Goal: Browse casually: Explore the website without a specific task or goal

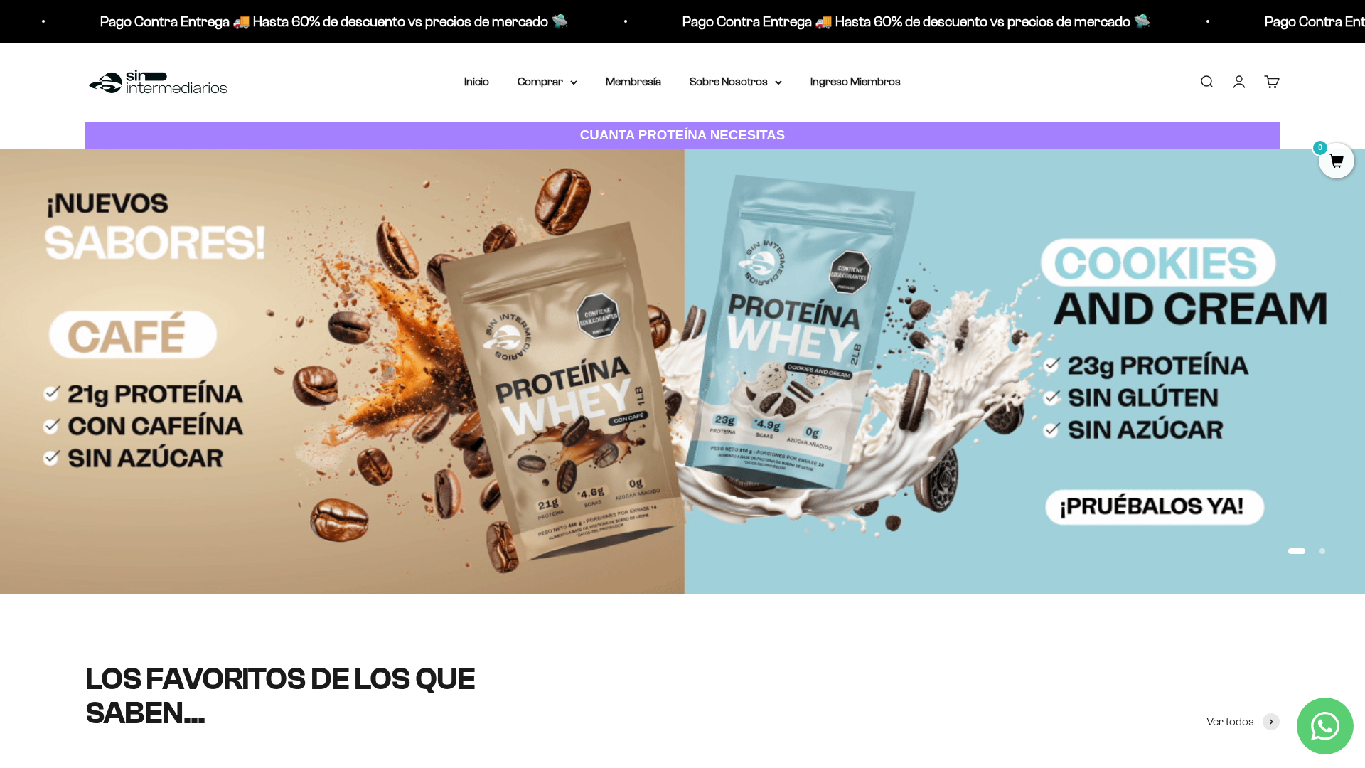
scroll to position [103, 0]
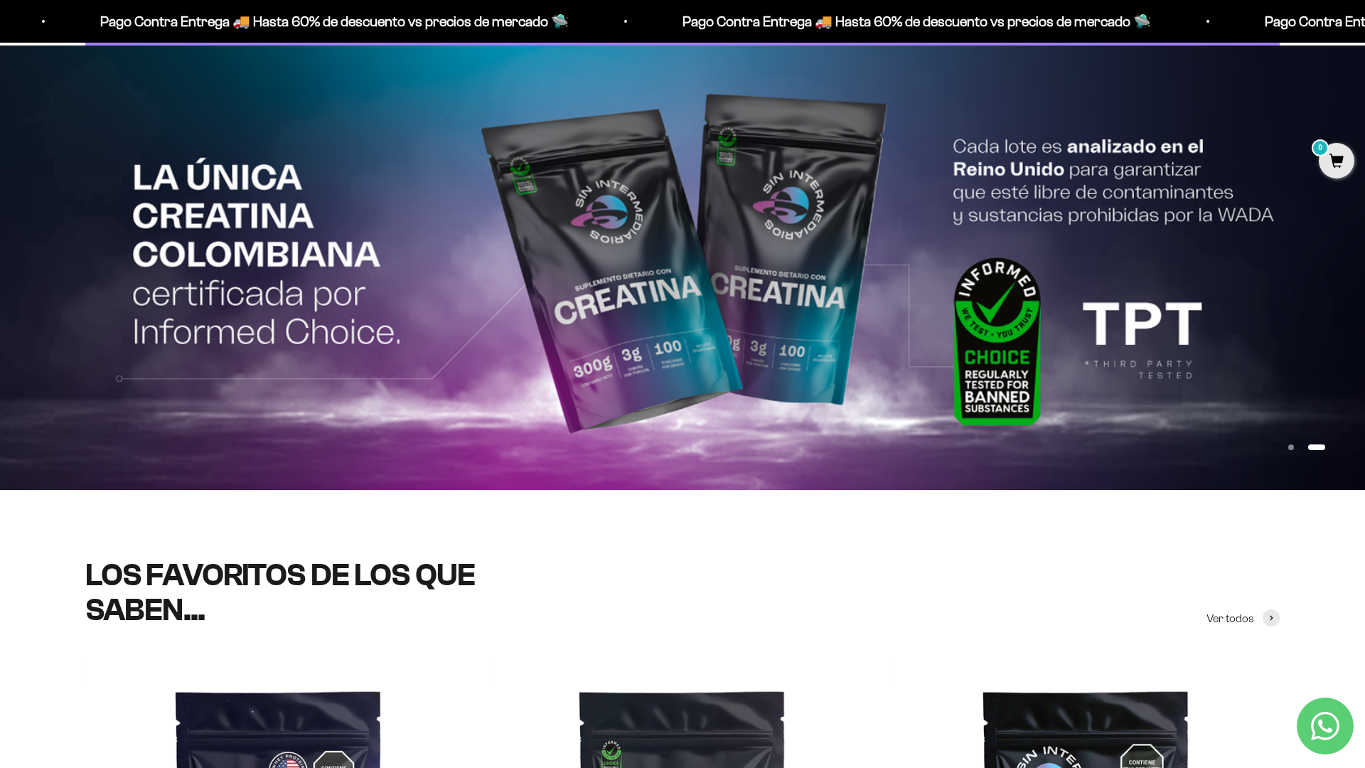
scroll to position [231, 0]
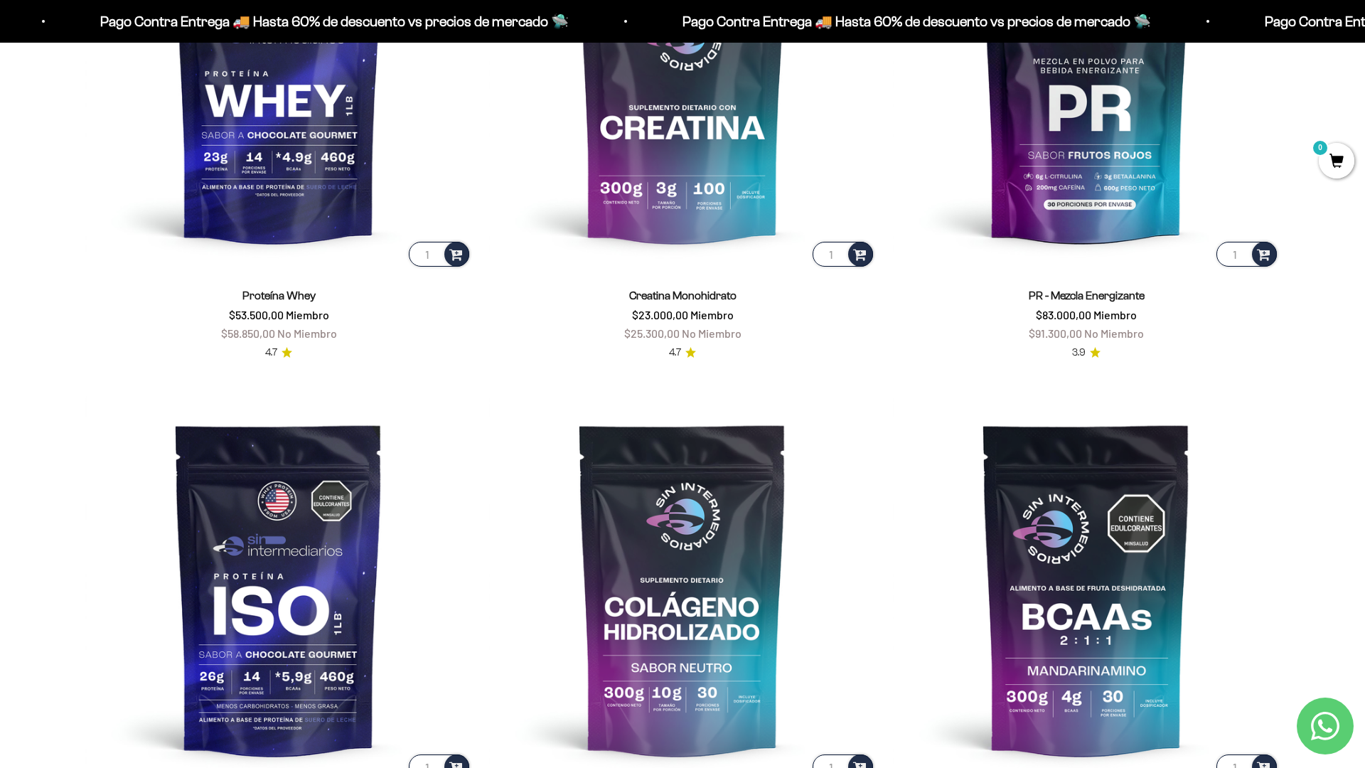
click at [1317, 198] on scroll-carousel "1 Proteína Whey $53.500,00 Miembro $58.850,00 No Miembro 4.7 1 Creatina Monohid…" at bounding box center [682, 378] width 1365 height 990
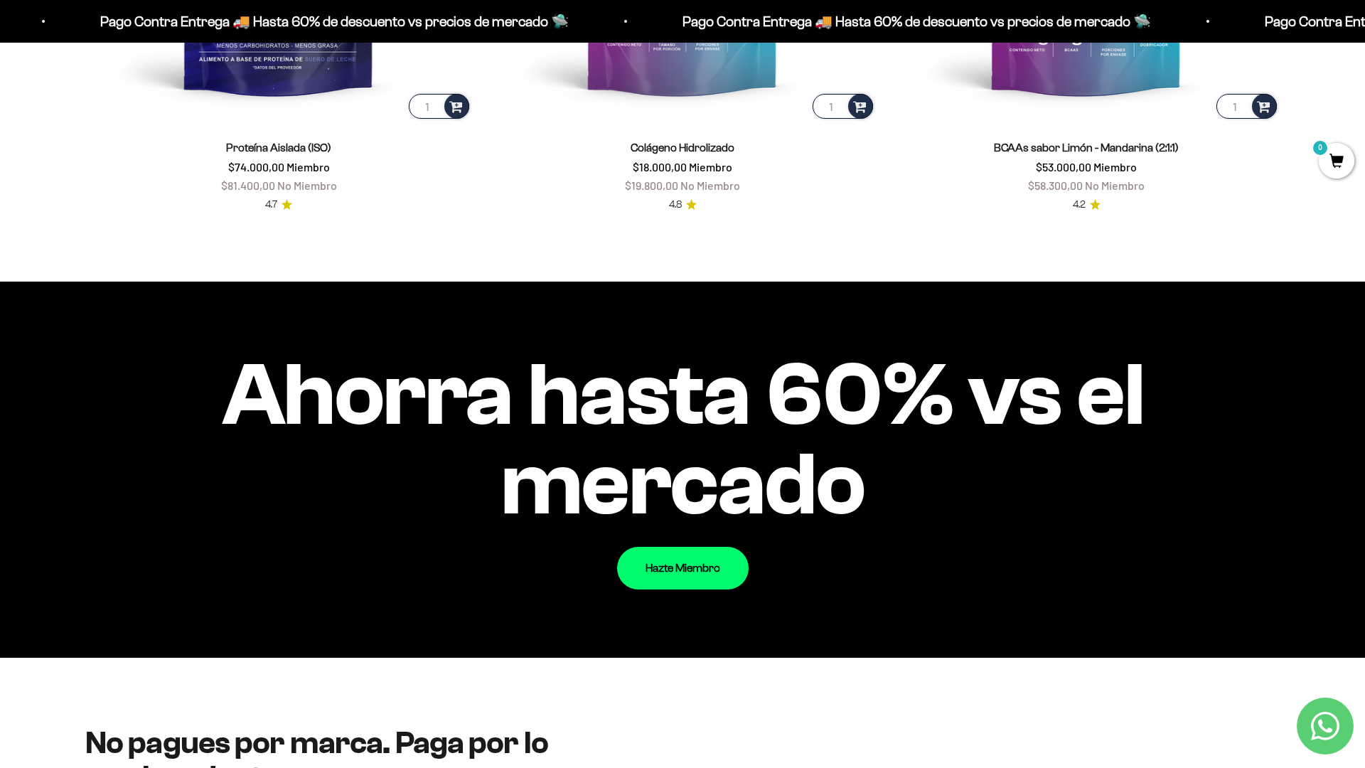
scroll to position [1683, 0]
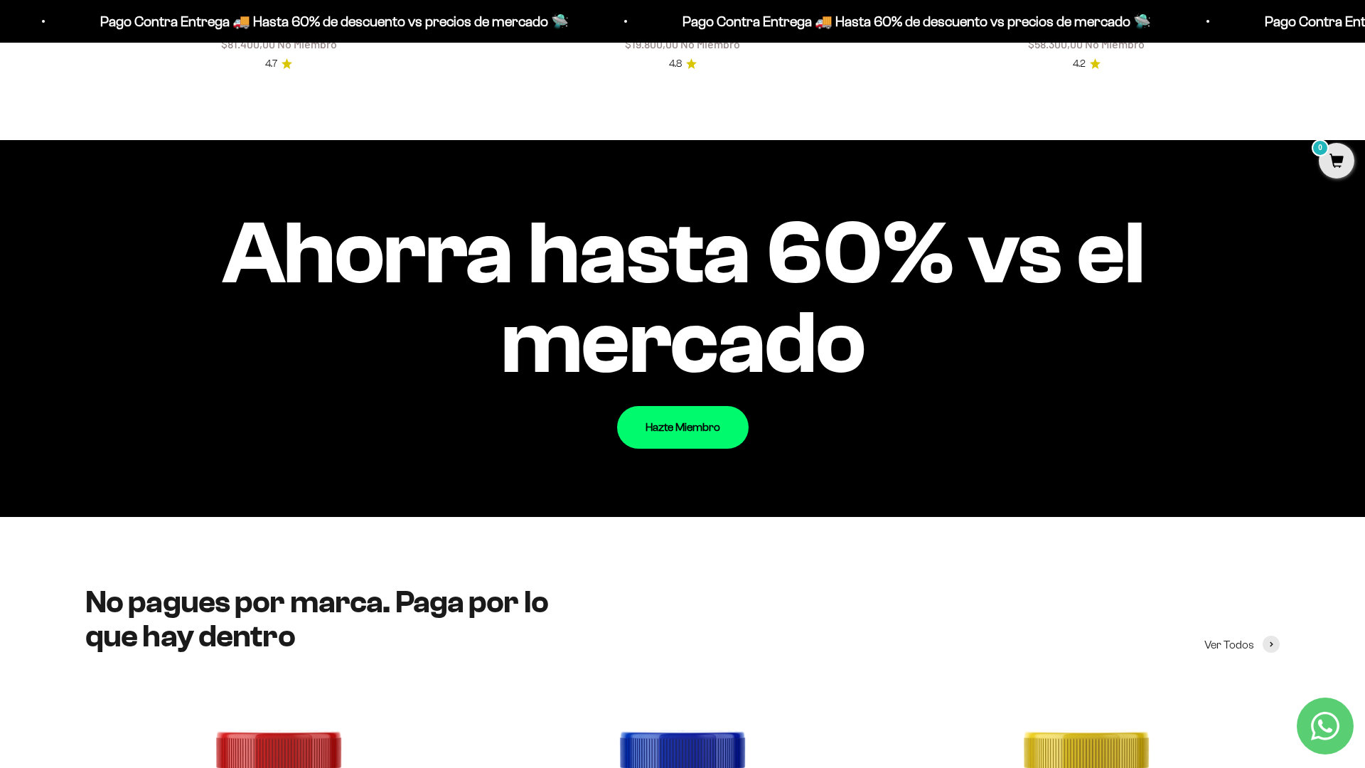
scroll to position [1799, 0]
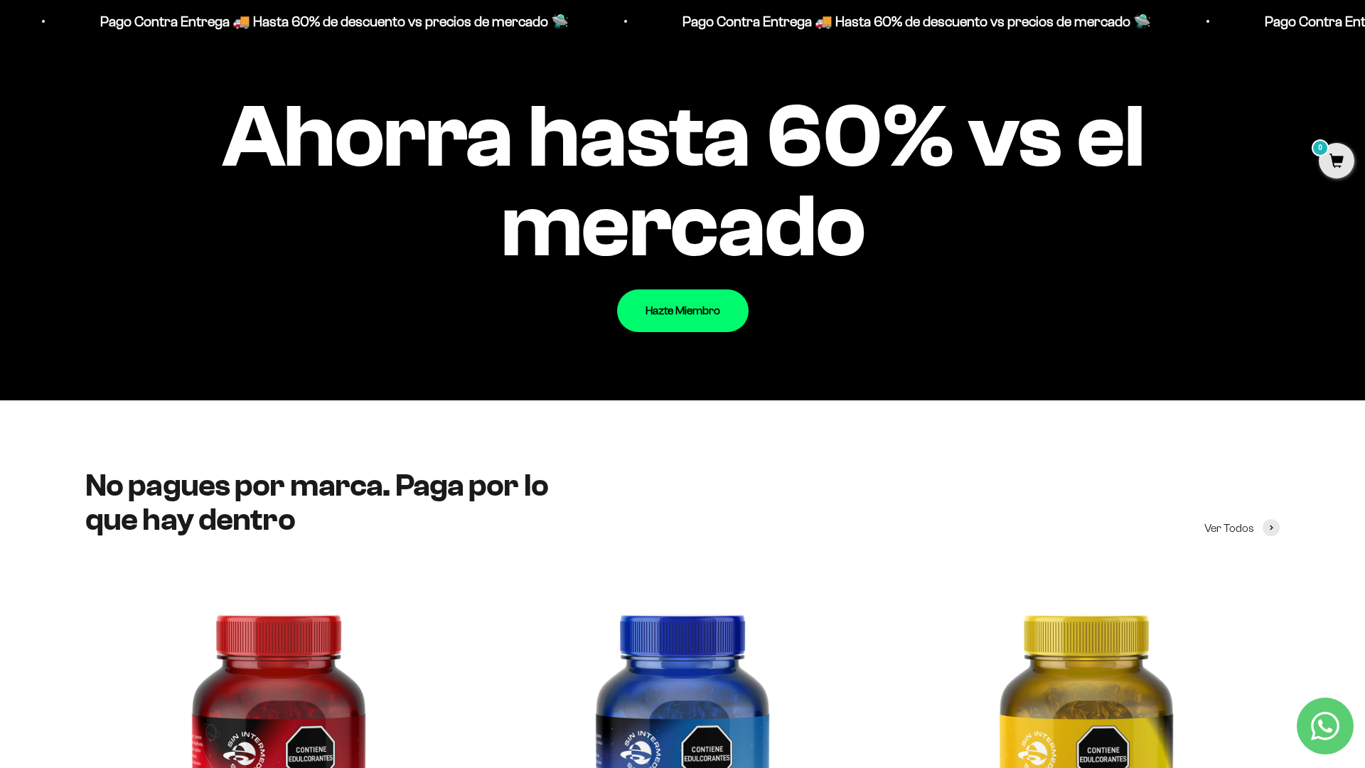
click at [1317, 198] on div "Ahorra hasta 60% vs el mercado Hazte Miembro" at bounding box center [682, 211] width 1365 height 376
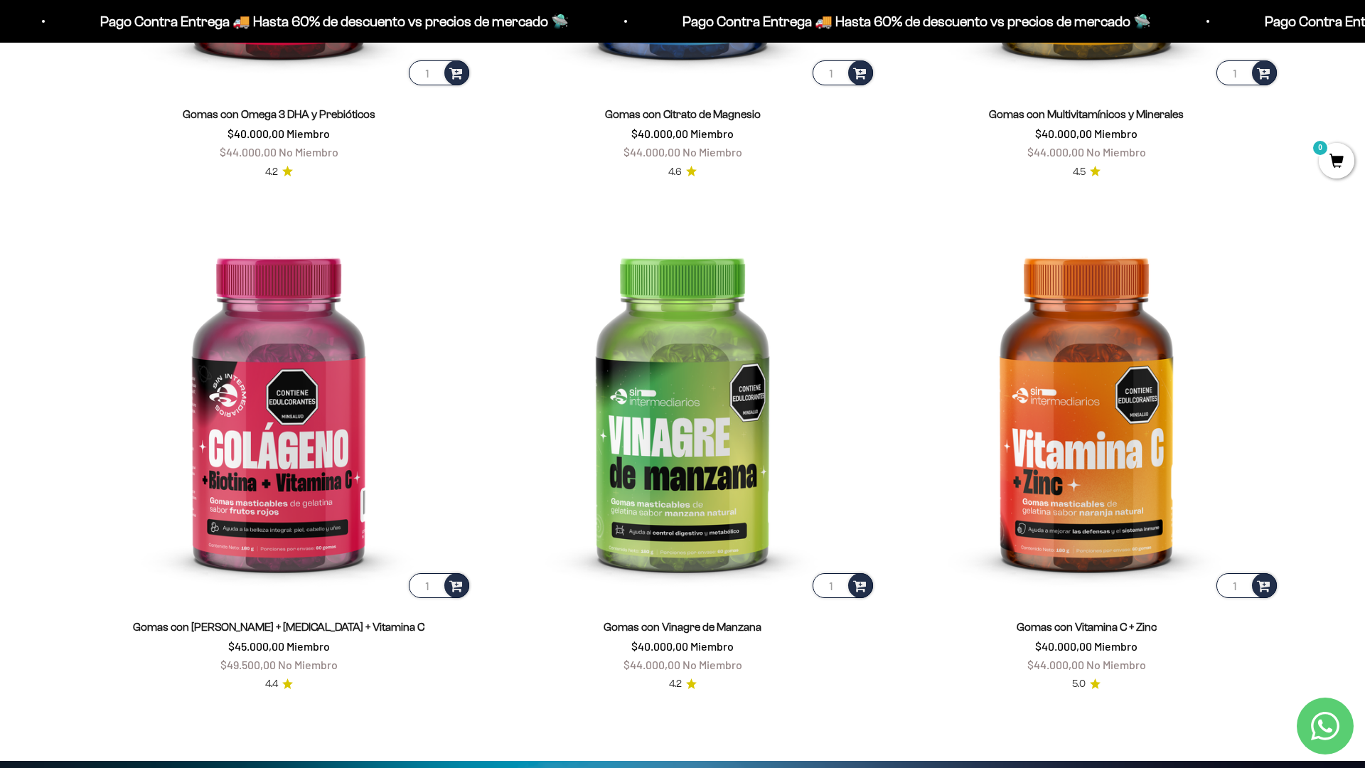
click at [1246, 767] on html "Ir al contenido Pago Contra Entrega 🚚 Hasta 60% de descuento vs precios [PERSON…" at bounding box center [682, 765] width 1365 height 6868
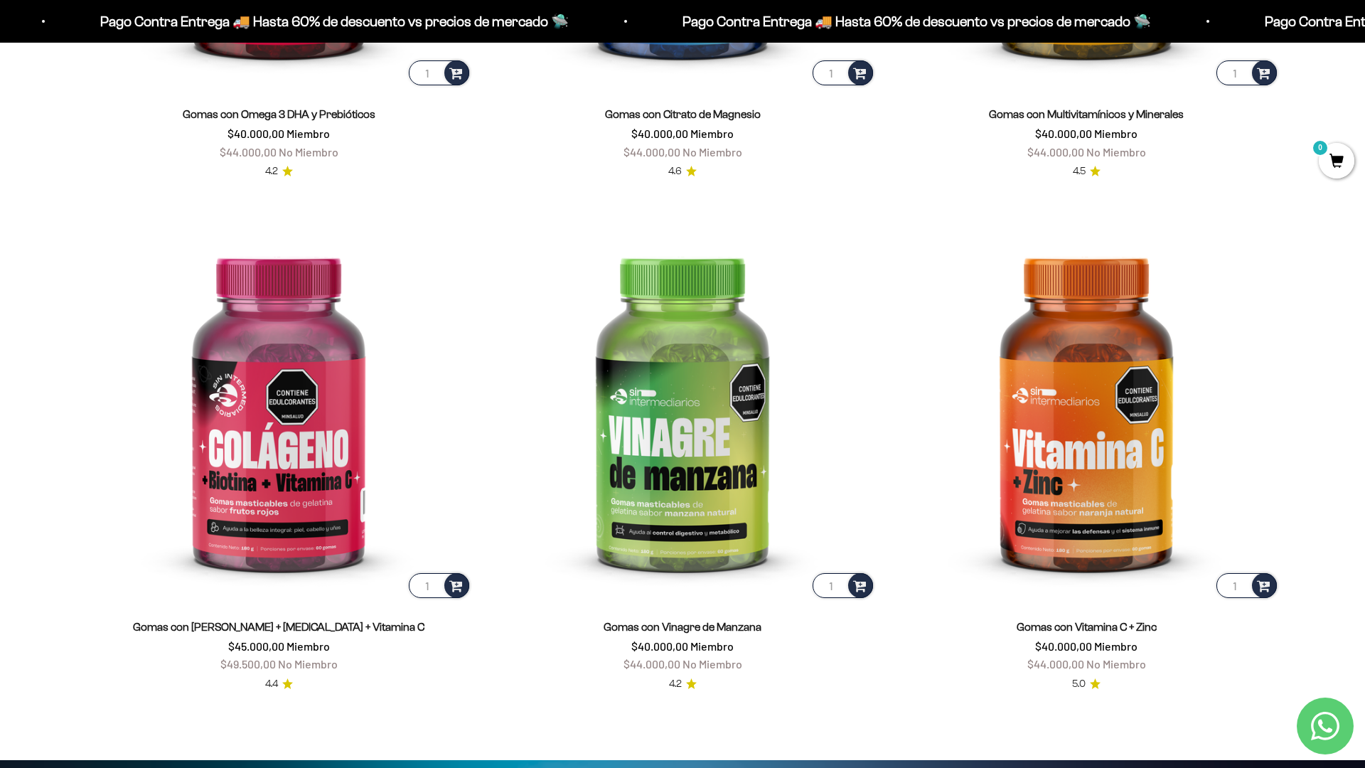
click at [1364, 32] on html "Ir al contenido Pago Contra Entrega 🚚 Hasta 60% de descuento vs precios [PERSON…" at bounding box center [682, 765] width 1365 height 6868
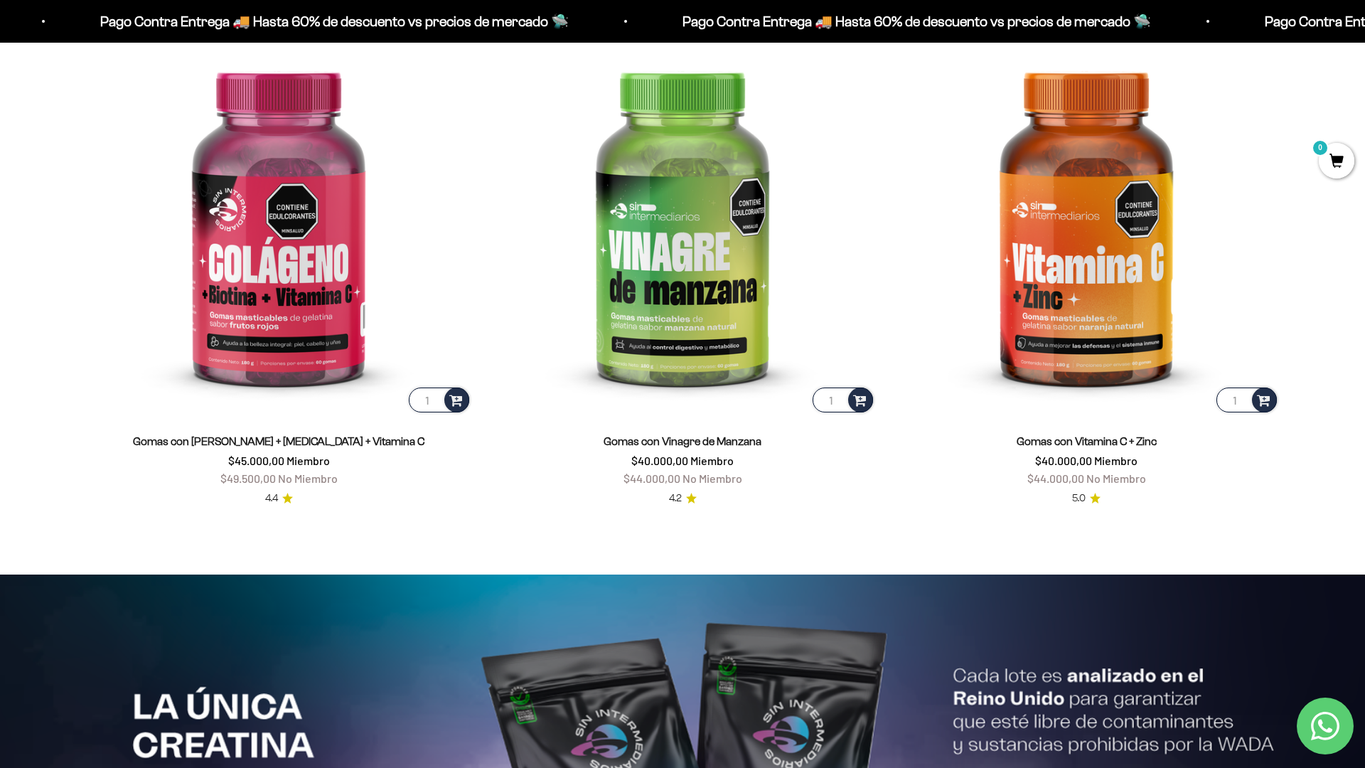
click at [1364, 32] on html "Ir al contenido Pago Contra Entrega 🚚 Hasta 60% de descuento vs precios [PERSON…" at bounding box center [682, 580] width 1365 height 6868
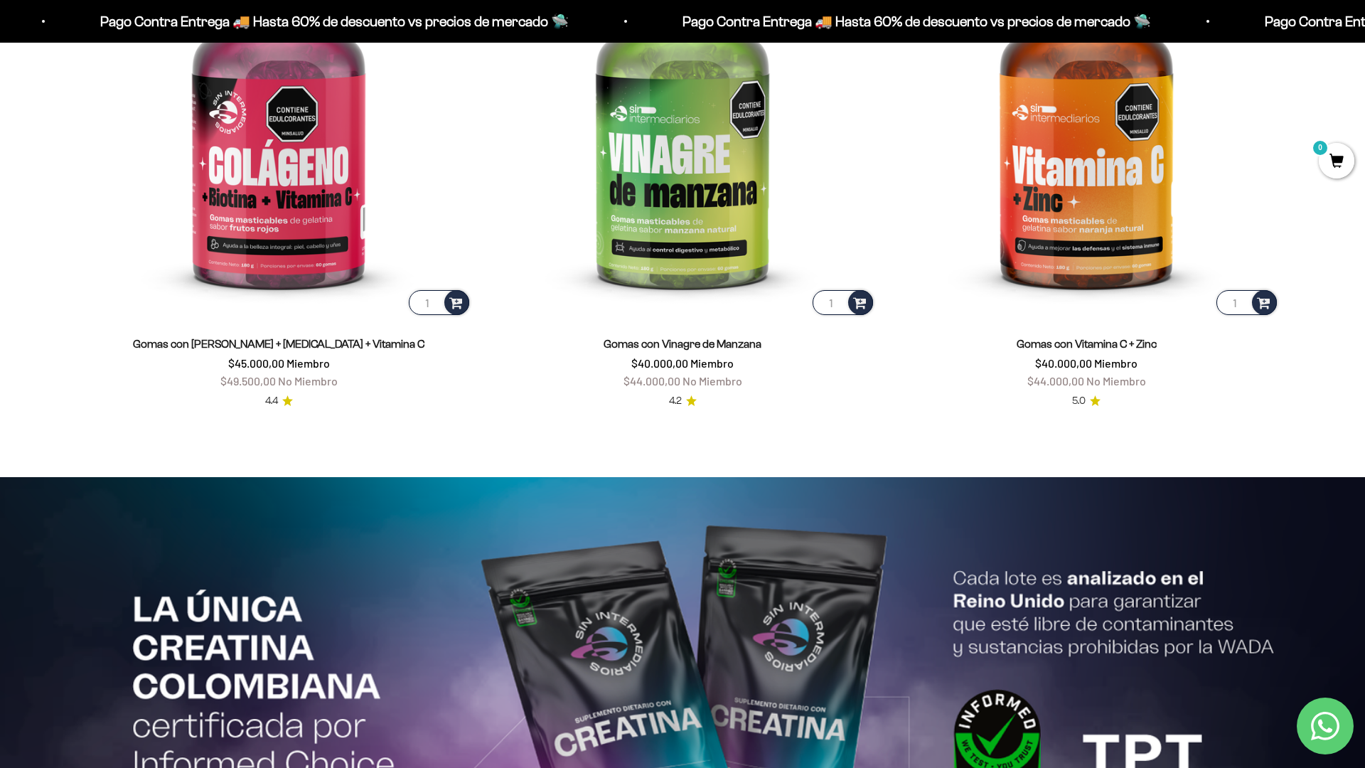
click at [1364, 32] on html "Ir al contenido Pago Contra Entrega 🚚 Hasta 60% de descuento vs precios [PERSON…" at bounding box center [682, 482] width 1365 height 6868
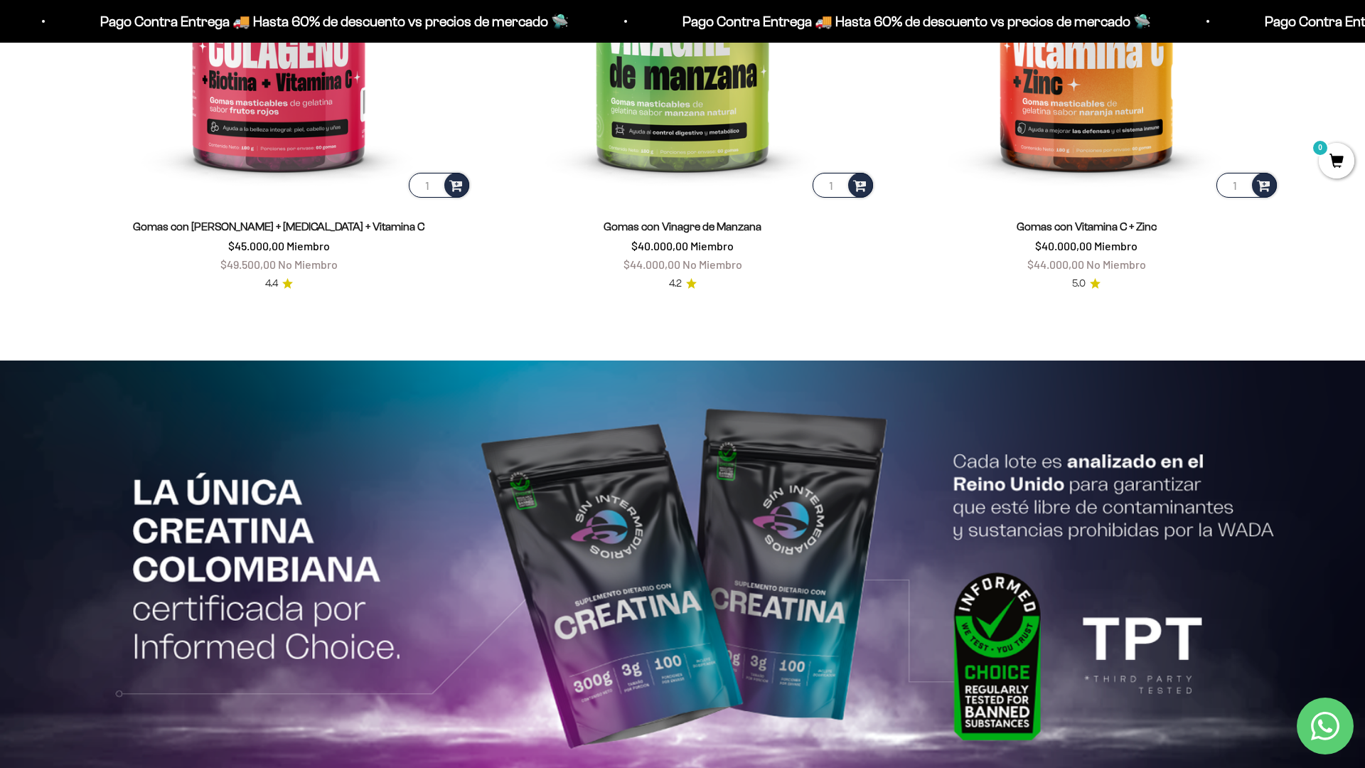
click at [1364, 32] on html "Ir al contenido Pago Contra Entrega 🚚 Hasta 60% de descuento vs precios [PERSON…" at bounding box center [682, 365] width 1365 height 6868
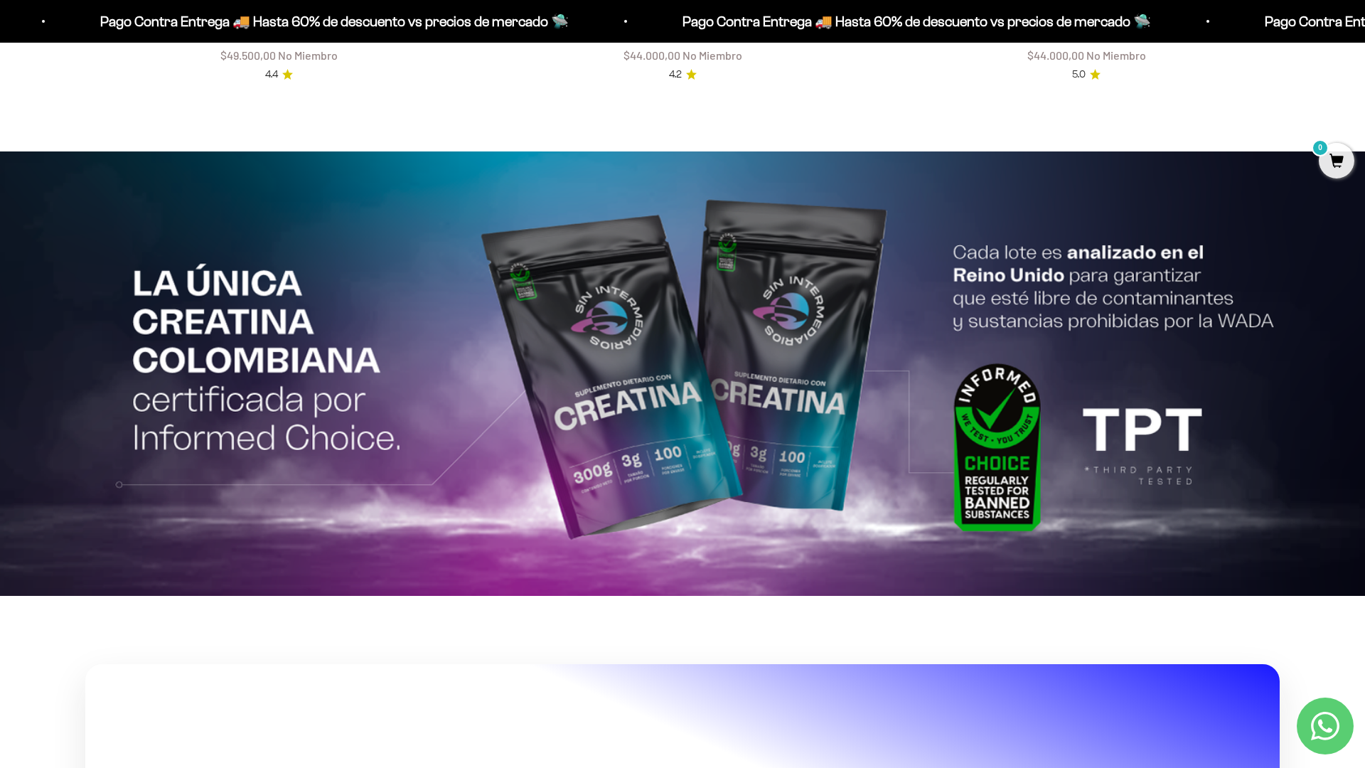
click at [1364, 32] on html "Ir al contenido Pago Contra Entrega 🚚 Hasta 60% de descuento vs precios [PERSON…" at bounding box center [682, 156] width 1365 height 6868
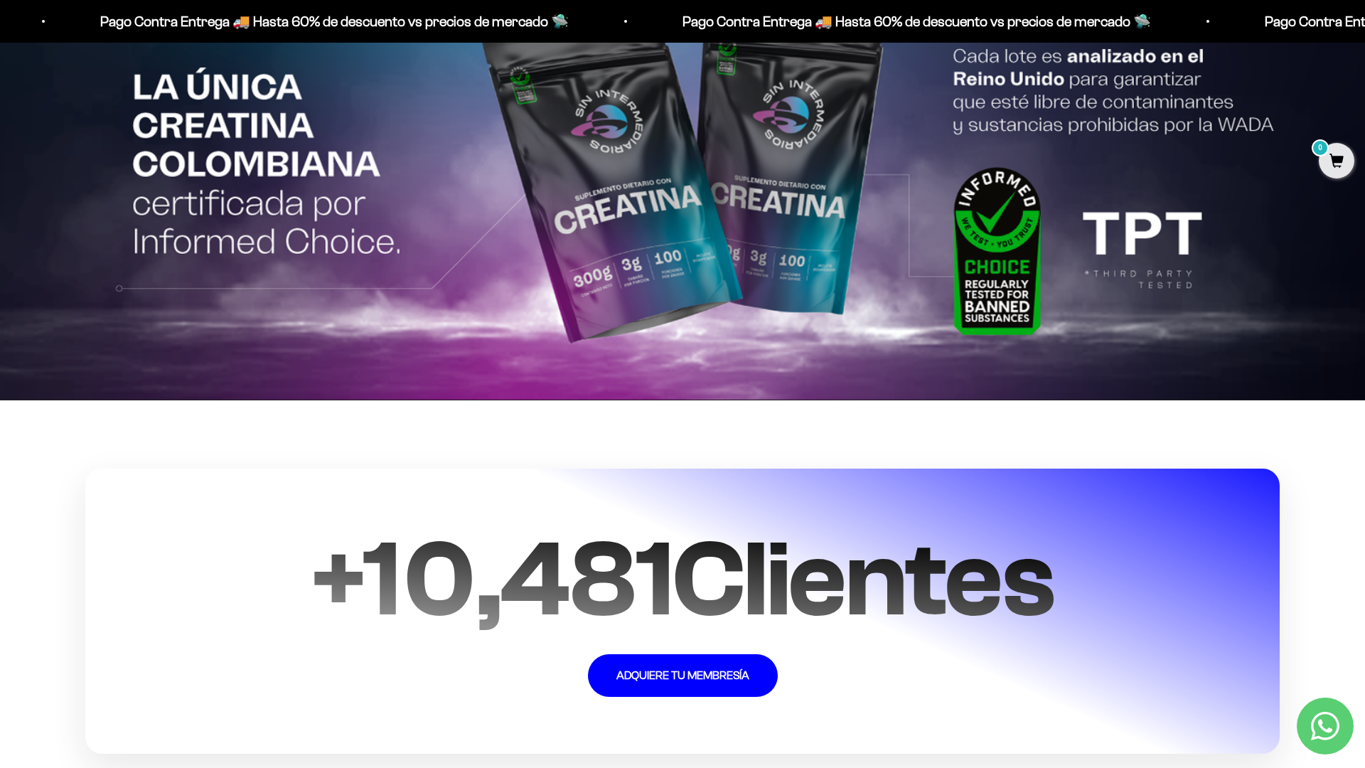
scroll to position [3601, 0]
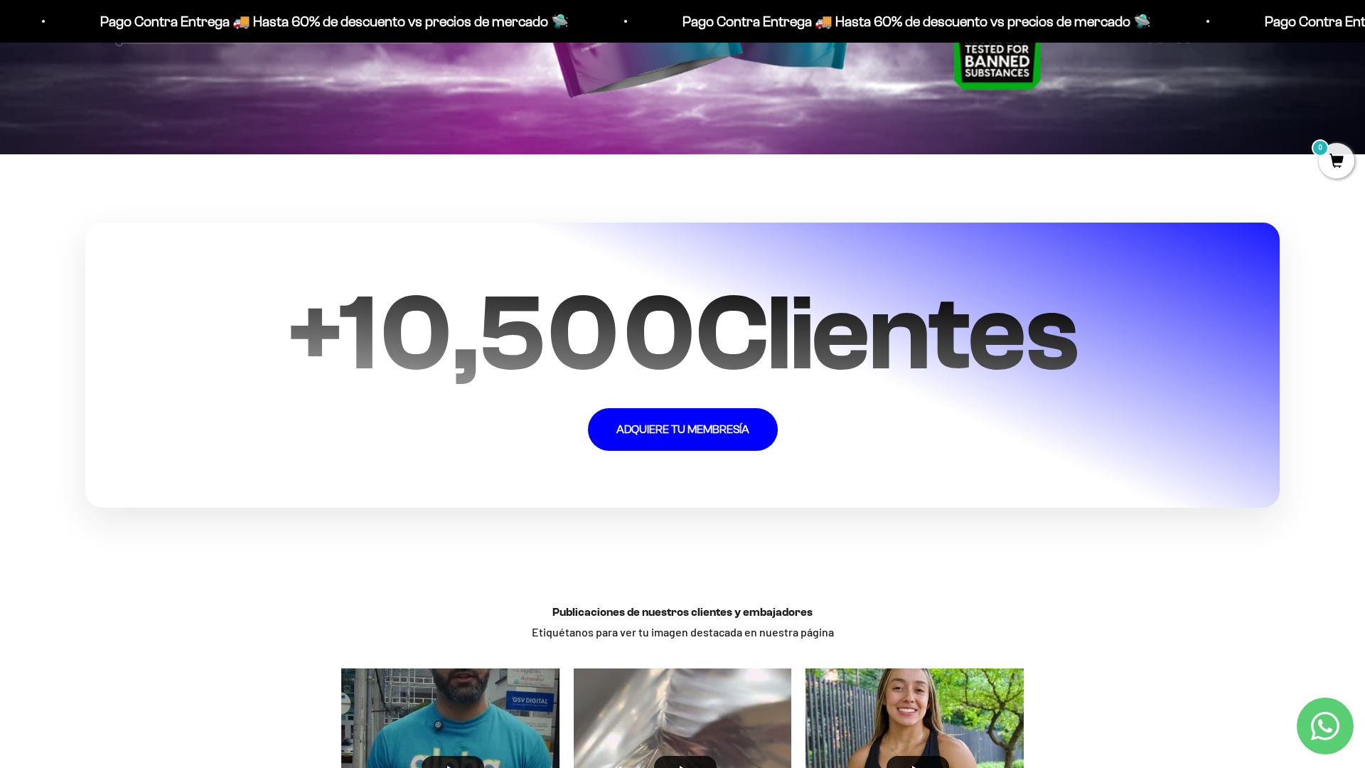
click at [1317, 198] on section "+ 10,500 Clientes ADQUIERE TU MEMBRESÍA" at bounding box center [682, 365] width 1365 height 422
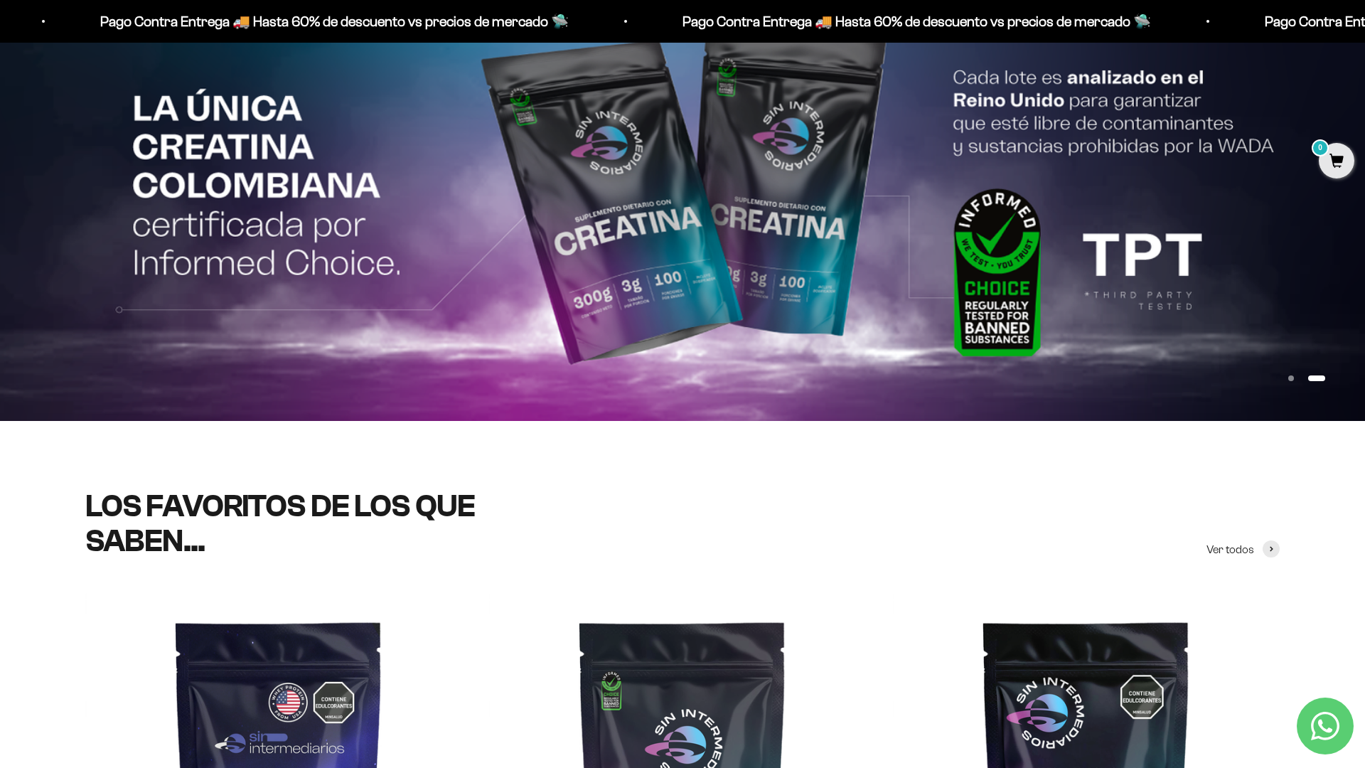
scroll to position [0, 0]
